Goal: Find specific page/section: Find specific page/section

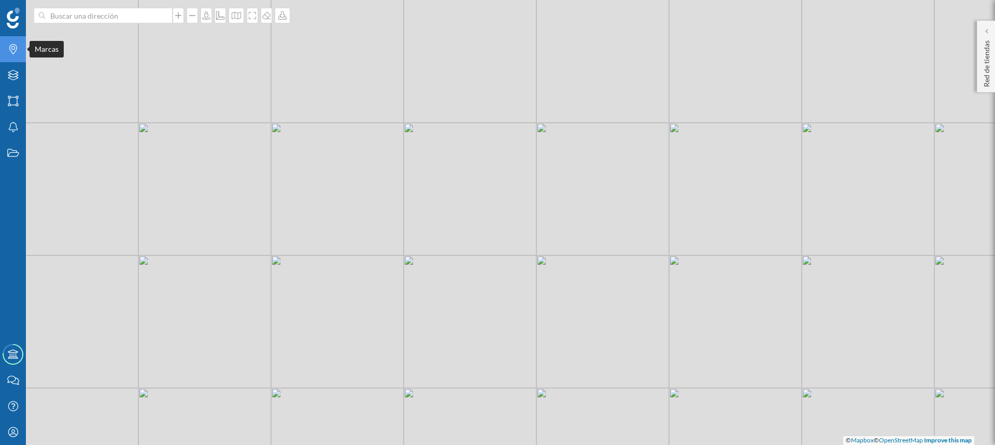
click at [13, 51] on icon "Marcas" at bounding box center [13, 49] width 13 height 10
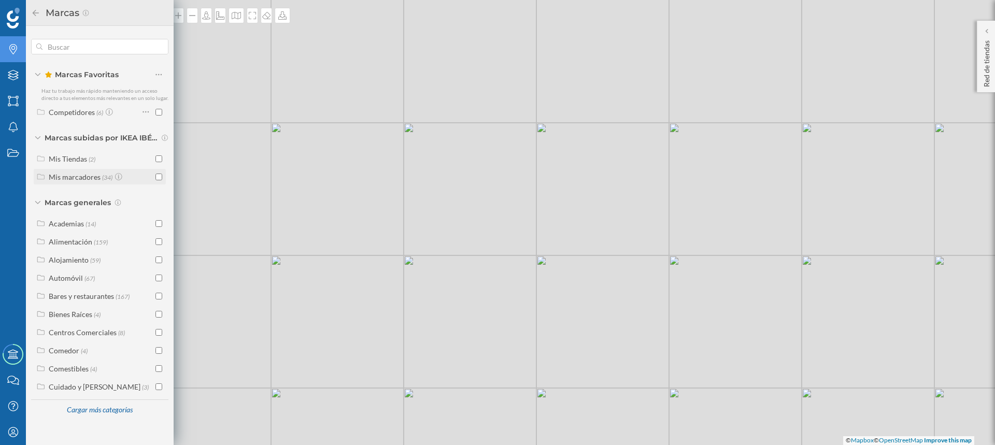
click at [157, 177] on input "checkbox" at bounding box center [159, 177] width 7 height 7
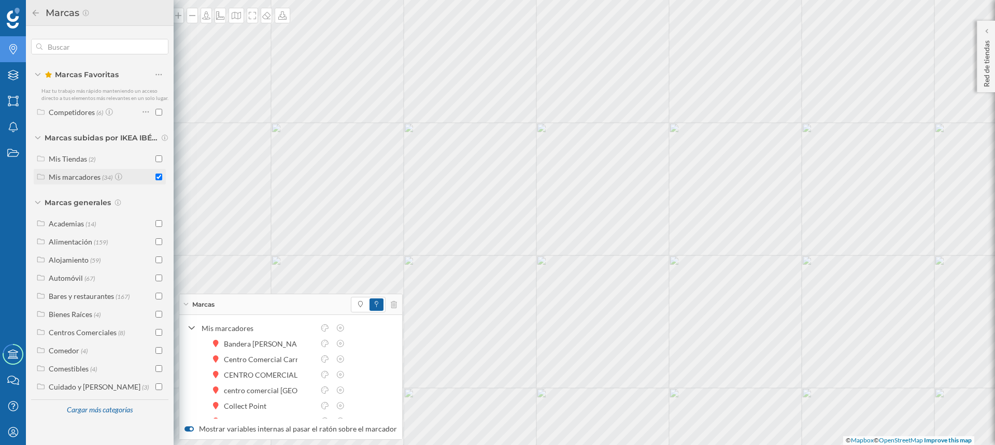
click at [157, 176] on input "checkbox" at bounding box center [159, 177] width 7 height 7
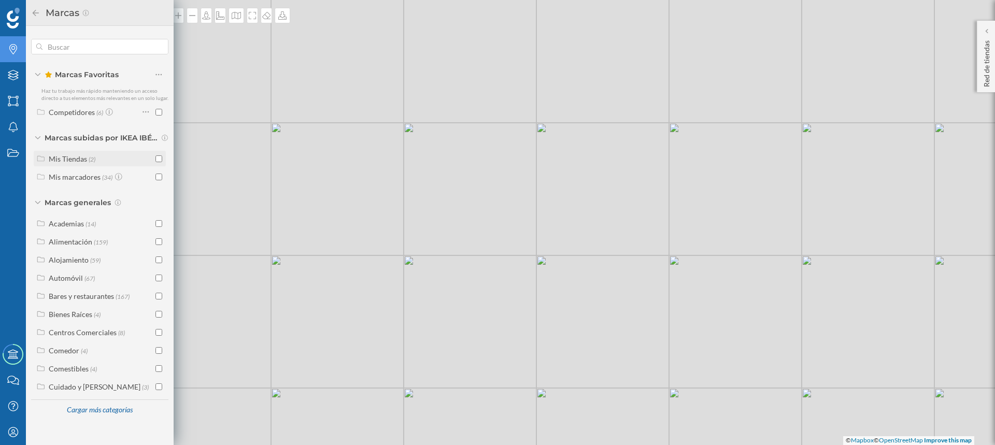
click at [68, 160] on div "Mis Tiendas" at bounding box center [68, 158] width 38 height 9
click at [61, 162] on div "Mis Tiendas" at bounding box center [68, 158] width 38 height 9
click at [10, 76] on icon "Capas" at bounding box center [13, 75] width 13 height 10
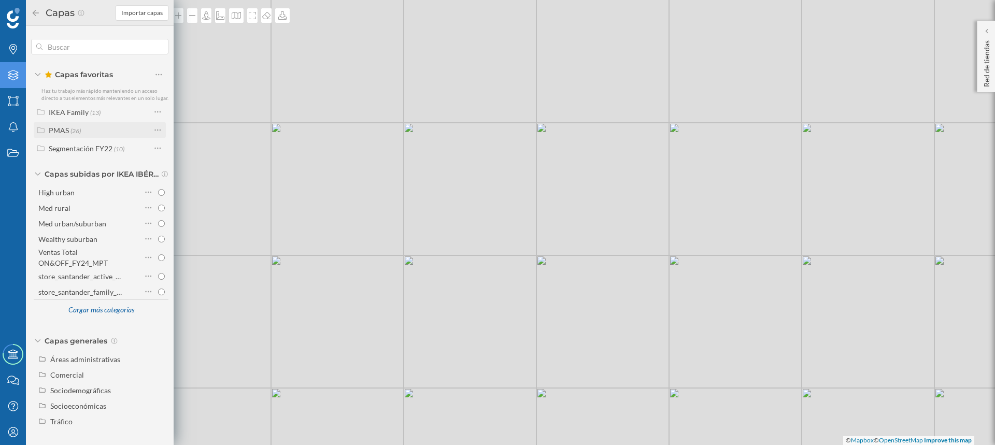
click at [71, 130] on span "(26)" at bounding box center [76, 130] width 10 height 9
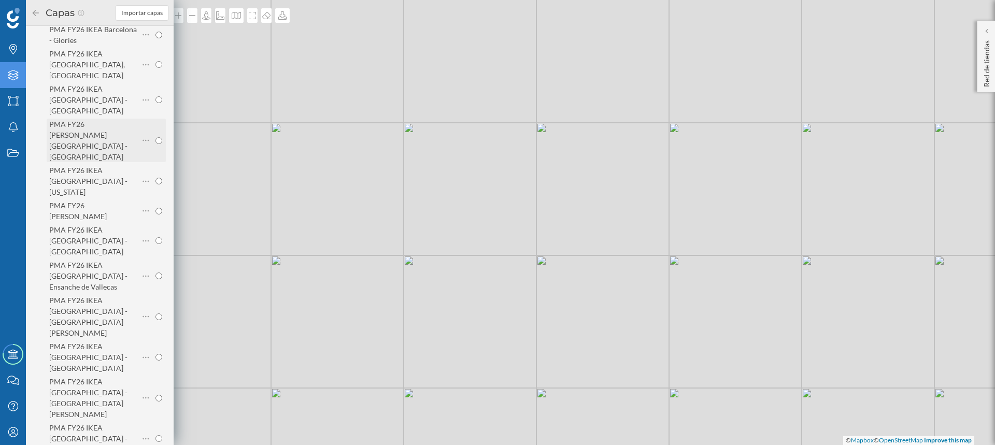
scroll to position [311, 0]
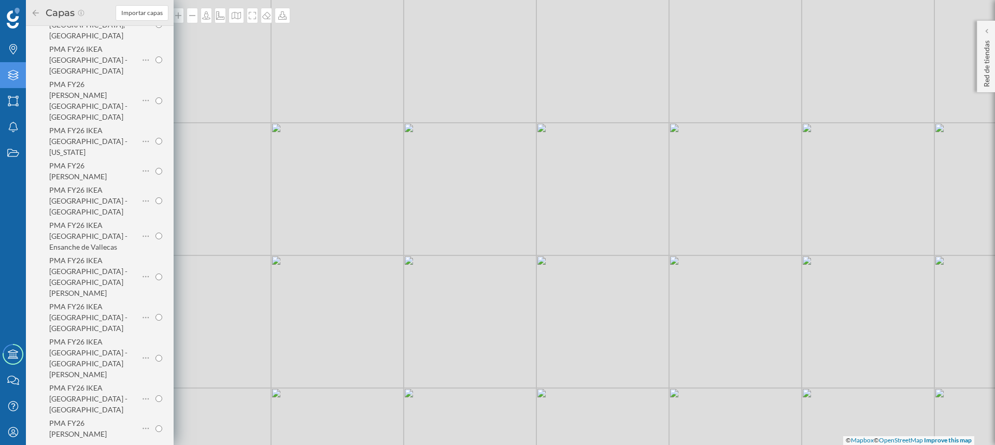
radio input "true"
